Goal: Navigation & Orientation: Find specific page/section

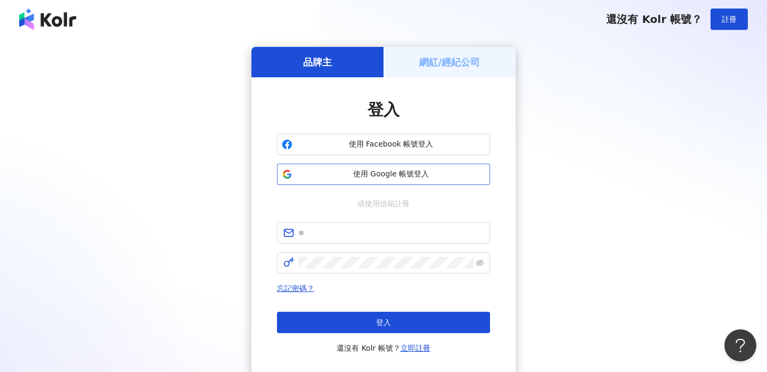
click at [392, 176] on span "使用 Google 帳號登入" at bounding box center [391, 174] width 189 height 11
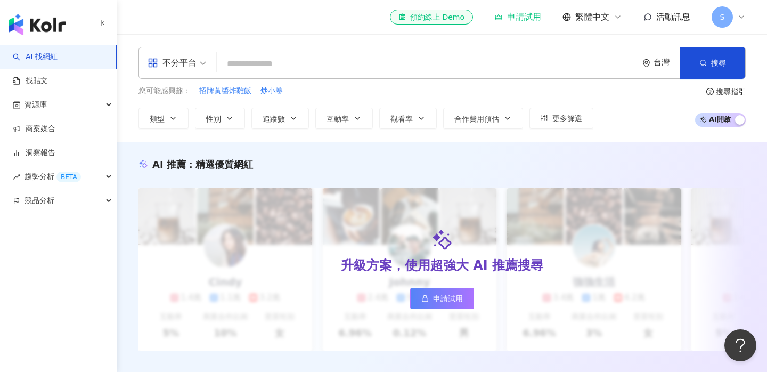
click at [659, 19] on span "活動訊息" at bounding box center [674, 17] width 34 height 10
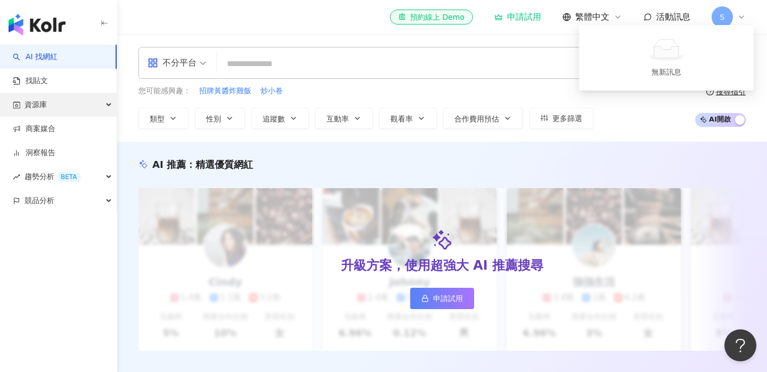
click at [54, 112] on div "資源庫" at bounding box center [58, 105] width 117 height 24
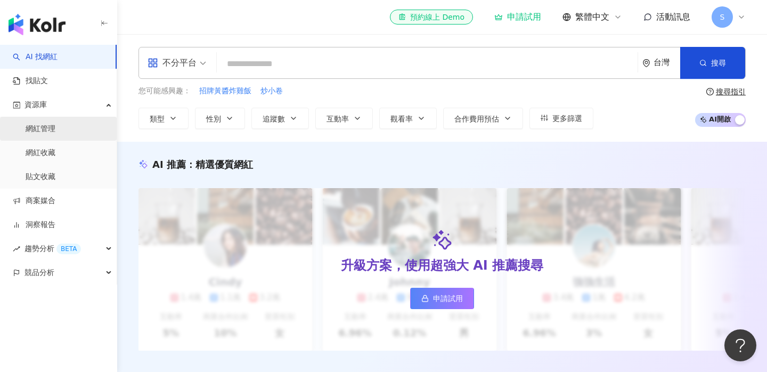
click at [51, 134] on link "網紅管理" at bounding box center [41, 129] width 30 height 11
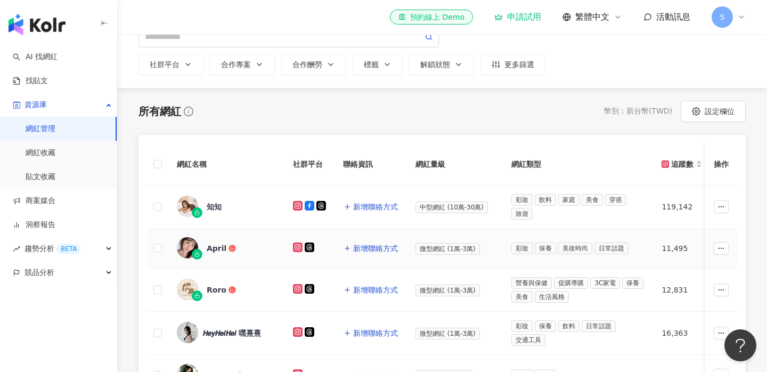
scroll to position [60, 0]
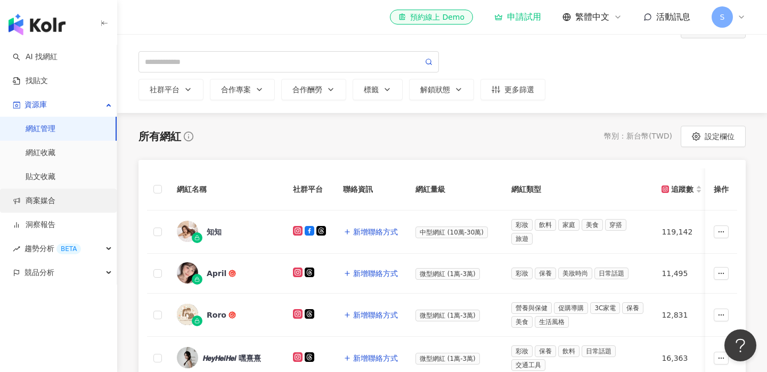
click at [55, 196] on link "商案媒合" at bounding box center [34, 201] width 43 height 11
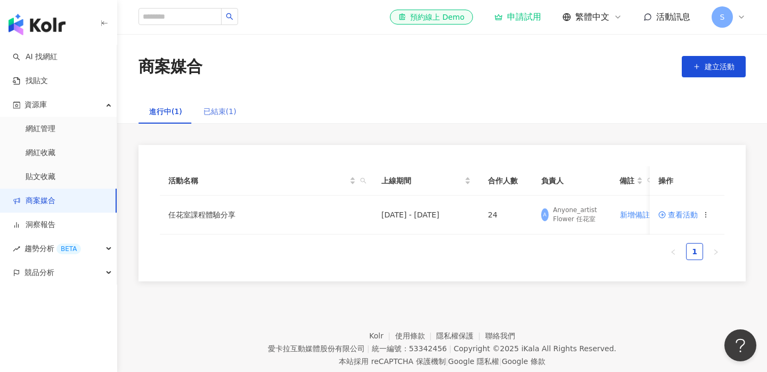
click at [234, 112] on div "已結束(1)" at bounding box center [220, 111] width 54 height 25
click at [172, 113] on div "進行中(1)" at bounding box center [165, 112] width 33 height 12
click at [59, 106] on div "資源庫" at bounding box center [58, 105] width 117 height 24
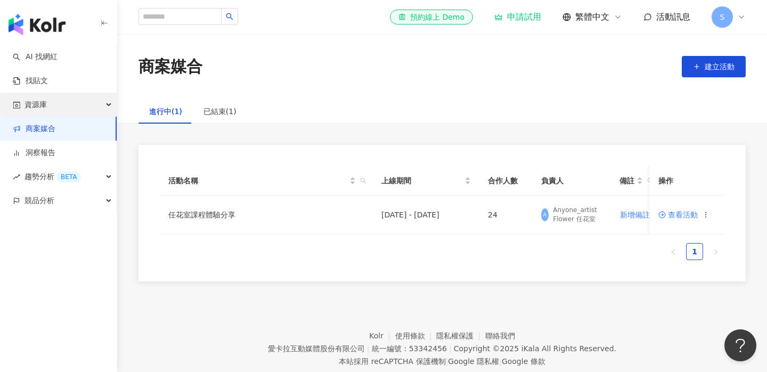
click at [59, 106] on div "資源庫" at bounding box center [58, 105] width 117 height 24
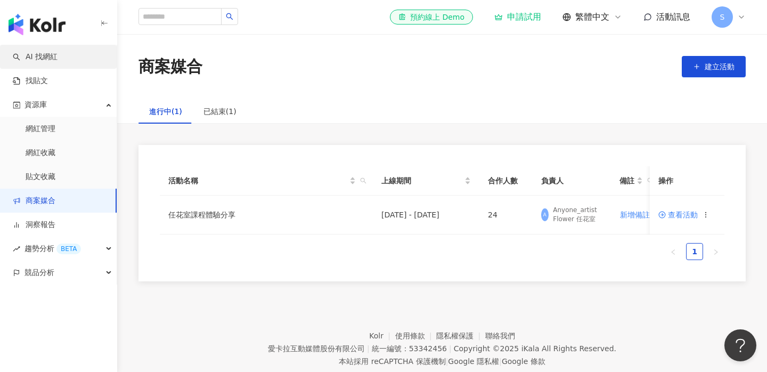
click at [43, 56] on link "AI 找網紅" at bounding box center [35, 57] width 45 height 11
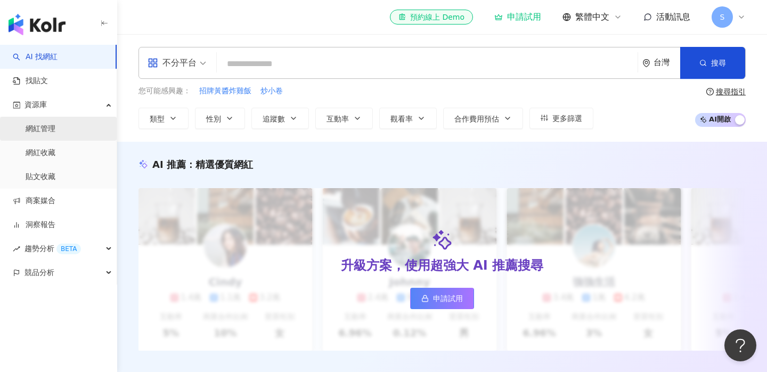
click at [55, 125] on link "網紅管理" at bounding box center [41, 129] width 30 height 11
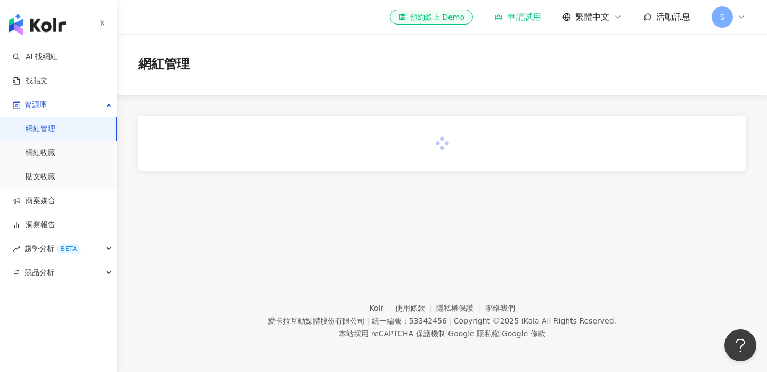
click at [650, 17] on icon at bounding box center [648, 17] width 9 height 9
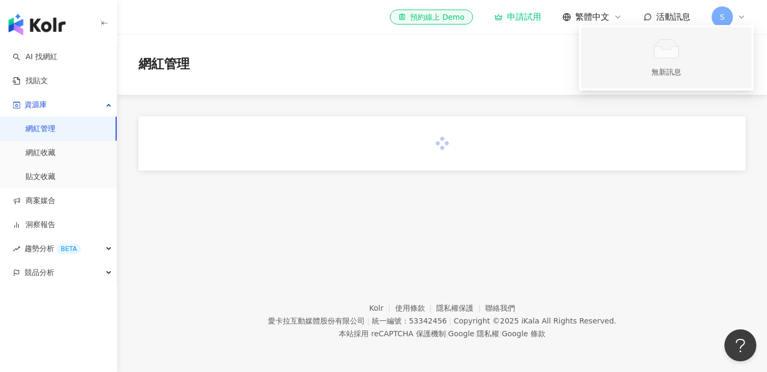
click at [686, 63] on span "無新訊息" at bounding box center [667, 58] width 158 height 52
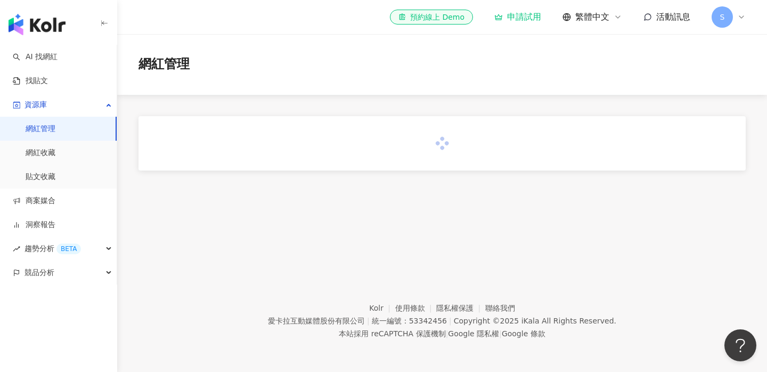
click at [739, 23] on div "S" at bounding box center [729, 16] width 34 height 21
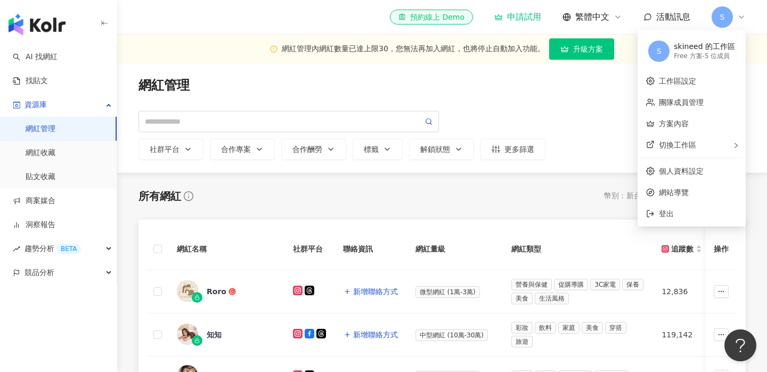
click at [529, 99] on div "網紅管理 加入網紅 社群平台 合作專案 合作酬勞 標籤 解鎖狀態 更多篩選" at bounding box center [443, 118] width 608 height 83
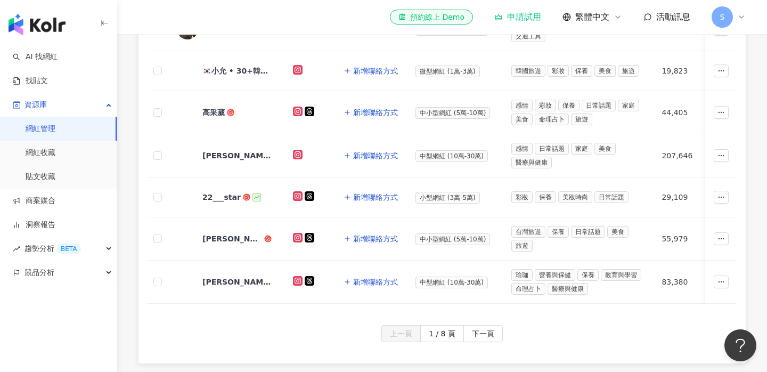
scroll to position [476, 0]
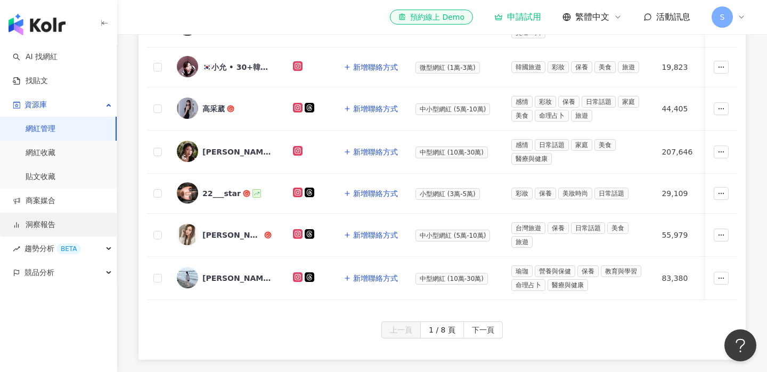
click at [55, 222] on link "洞察報告" at bounding box center [34, 225] width 43 height 11
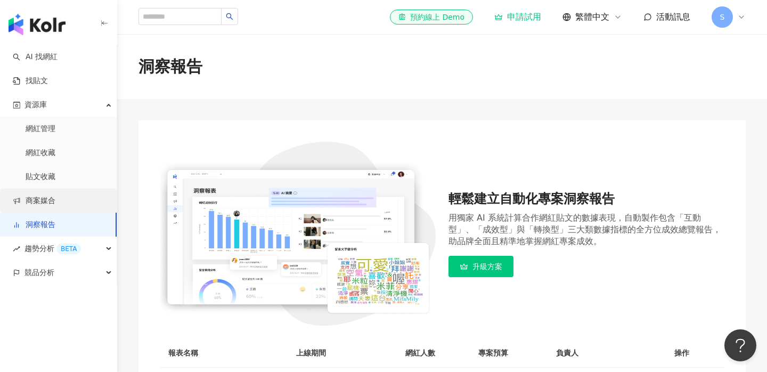
click at [55, 205] on link "商案媒合" at bounding box center [34, 201] width 43 height 11
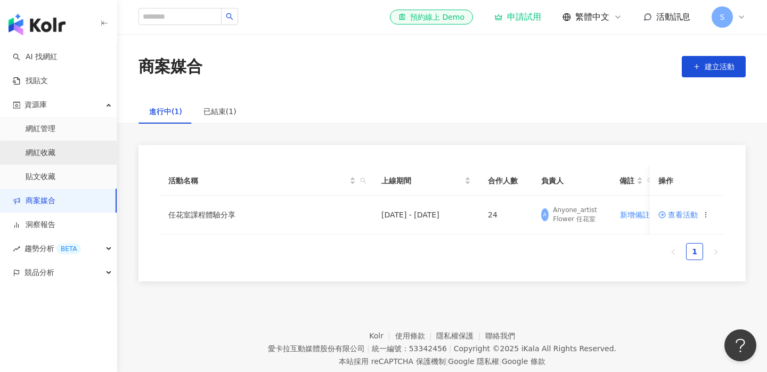
click at [39, 158] on link "網紅收藏" at bounding box center [41, 153] width 30 height 11
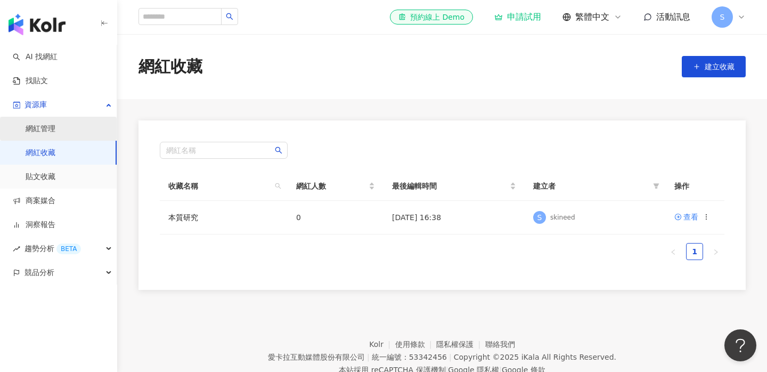
click at [39, 134] on link "網紅管理" at bounding box center [41, 129] width 30 height 11
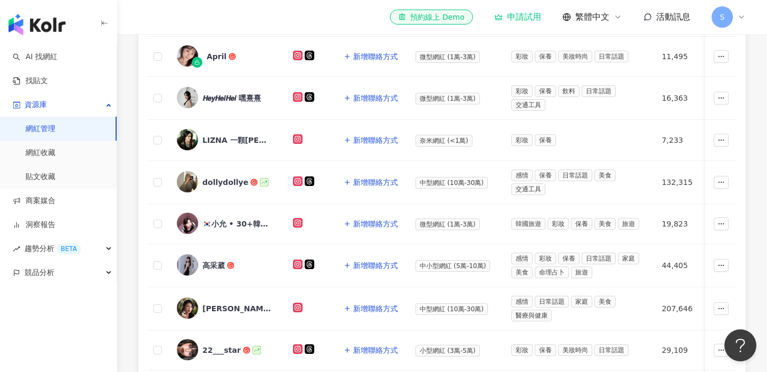
scroll to position [321, 0]
